Goal: Task Accomplishment & Management: Manage account settings

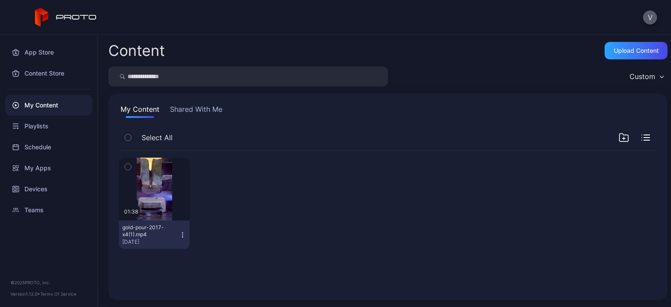
click at [655, 17] on button "V" at bounding box center [650, 17] width 14 height 14
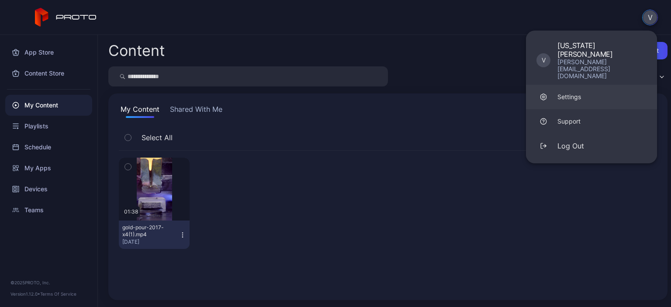
click at [577, 93] on div "Settings" at bounding box center [570, 97] width 24 height 9
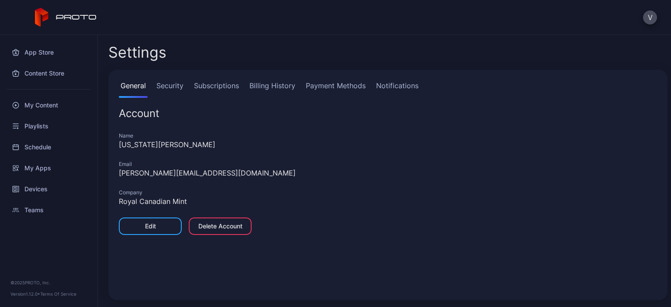
click at [164, 88] on link "Security" at bounding box center [170, 88] width 31 height 17
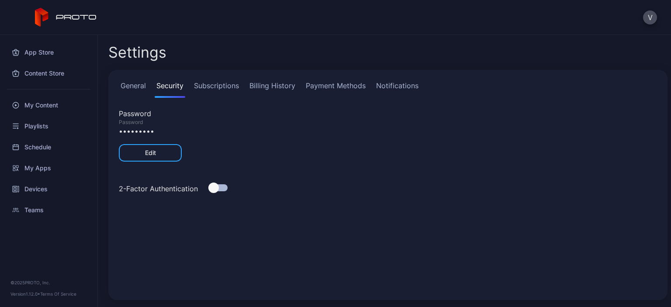
click at [219, 83] on link "Subscriptions" at bounding box center [216, 88] width 49 height 17
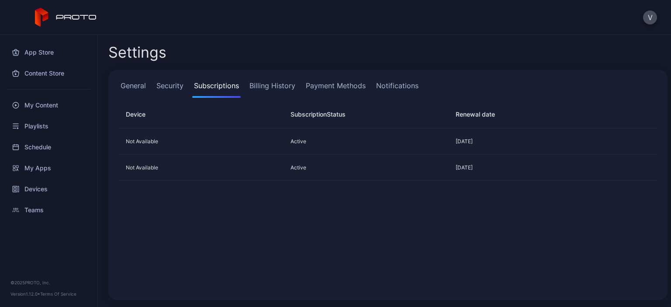
click at [264, 86] on link "Billing History" at bounding box center [272, 88] width 49 height 17
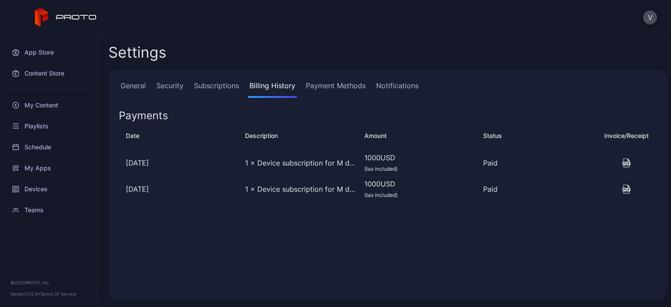
click at [196, 82] on link "Subscriptions" at bounding box center [216, 88] width 49 height 17
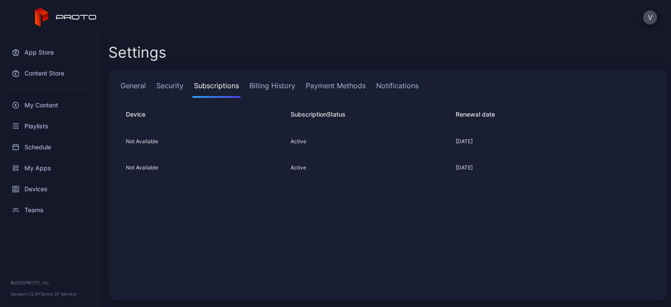
click at [135, 82] on link "General" at bounding box center [133, 88] width 29 height 17
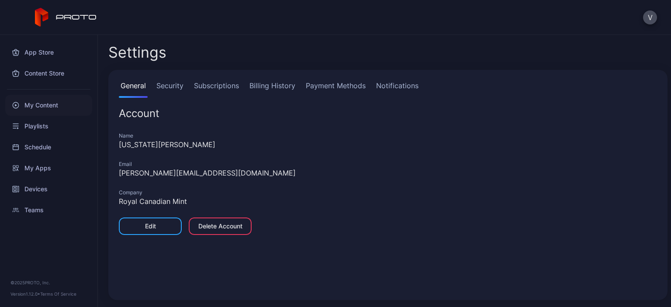
click at [44, 104] on div "My Content" at bounding box center [48, 105] width 87 height 21
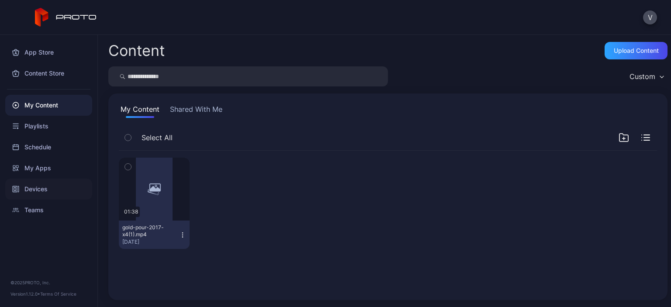
click at [28, 192] on div "Devices" at bounding box center [48, 189] width 87 height 21
